Goal: Use online tool/utility: Utilize a website feature to perform a specific function

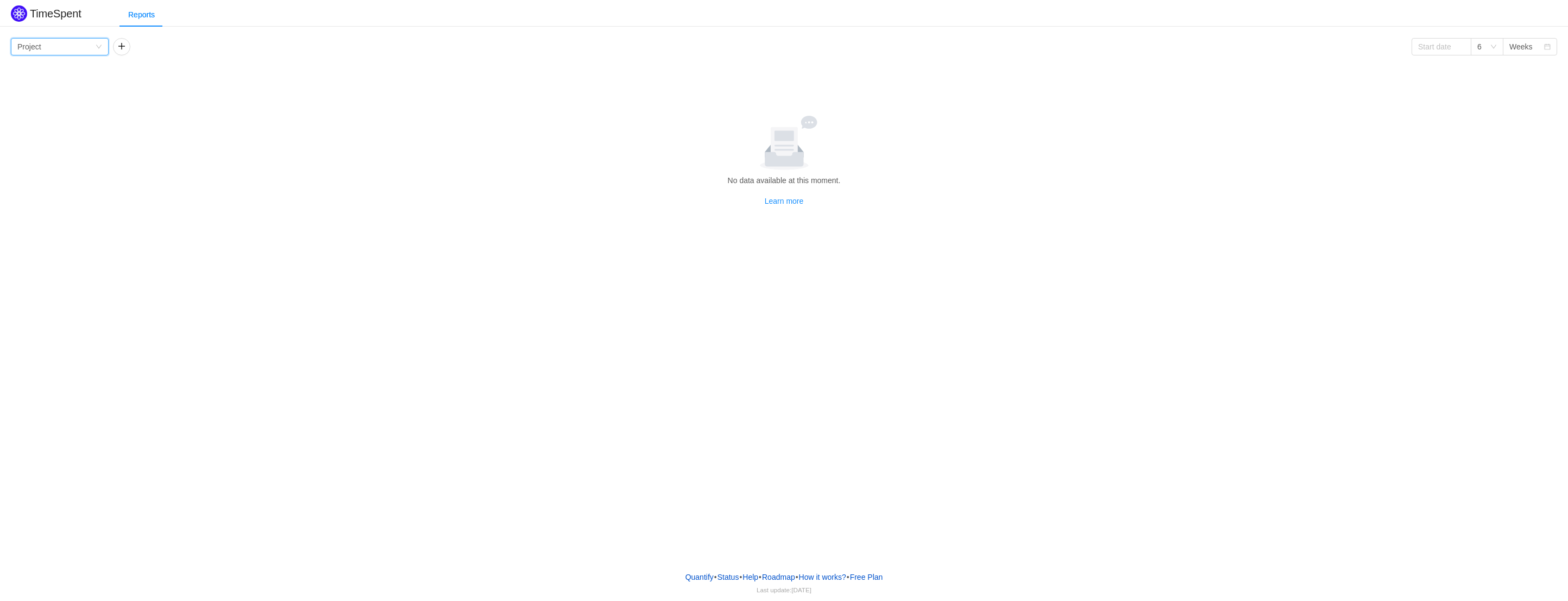
click at [96, 45] on icon "icon: down" at bounding box center [98, 47] width 5 height 4
click at [122, 48] on button "button" at bounding box center [122, 46] width 17 height 17
click at [122, 48] on div "Person" at bounding box center [131, 46] width 24 height 16
click at [217, 48] on button "button" at bounding box center [219, 46] width 17 height 17
click at [96, 45] on icon "icon: down" at bounding box center [99, 46] width 7 height 7
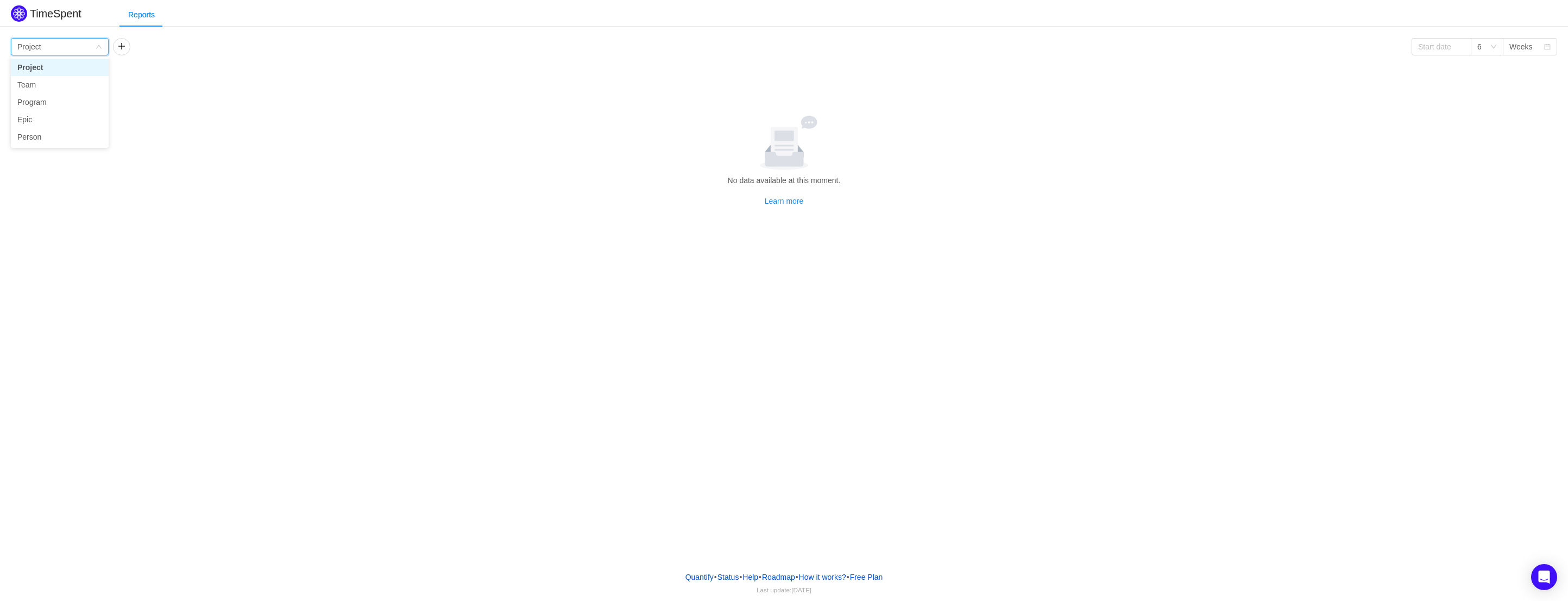
click at [36, 63] on li "Project" at bounding box center [60, 67] width 98 height 17
click at [80, 49] on div "Group by Project" at bounding box center [56, 46] width 78 height 16
click at [129, 46] on button "button" at bounding box center [122, 46] width 17 height 17
click at [130, 47] on div "Person" at bounding box center [131, 46] width 24 height 16
click at [244, 45] on button "button" at bounding box center [241, 46] width 17 height 17
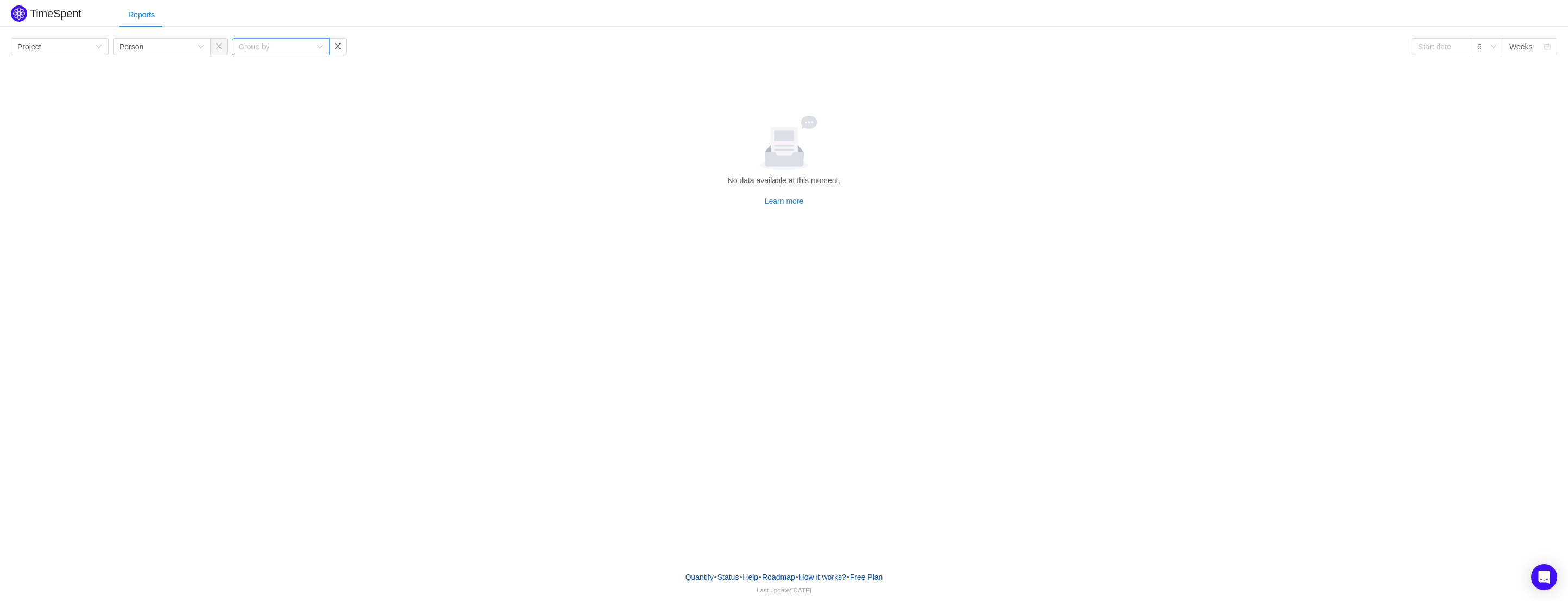
click at [307, 46] on div "Group by" at bounding box center [274, 47] width 73 height 11
click at [333, 45] on button "button" at bounding box center [338, 46] width 17 height 17
click at [222, 49] on button "button" at bounding box center [219, 46] width 17 height 17
